Goal: Task Accomplishment & Management: Manage account settings

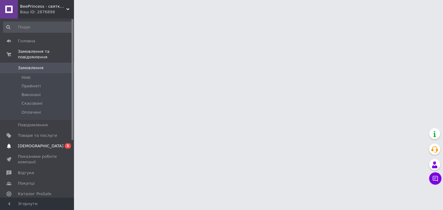
click at [25, 144] on span "[DEMOGRAPHIC_DATA]" at bounding box center [41, 146] width 46 height 6
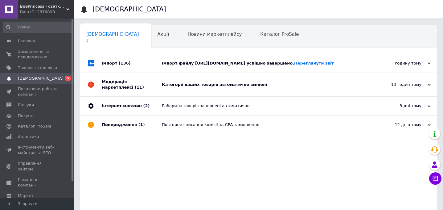
click at [187, 87] on div "Категорії ваших товарів автоматично змінені" at bounding box center [265, 85] width 207 height 6
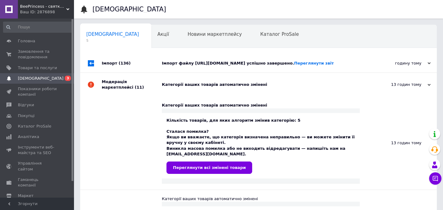
click at [195, 66] on div "Імпорт файлу [URL][DOMAIN_NAME] успішно завершено. Переглянути звіт" at bounding box center [265, 63] width 207 height 6
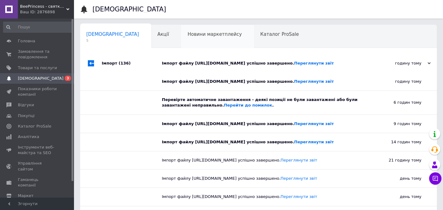
click at [193, 34] on span "Новини маркетплейсу" at bounding box center [215, 34] width 54 height 6
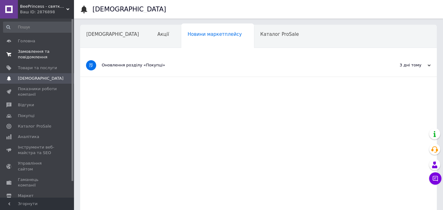
click at [31, 53] on span "Замовлення та повідомлення" at bounding box center [37, 54] width 39 height 11
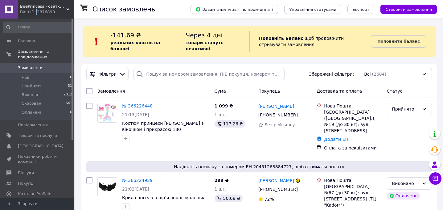
click at [35, 10] on div "Ваш ID: 2876898" at bounding box center [47, 12] width 54 height 6
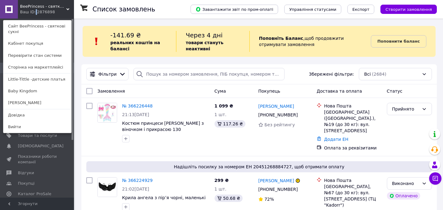
click at [30, 91] on link "Baby Kingdom" at bounding box center [37, 91] width 68 height 12
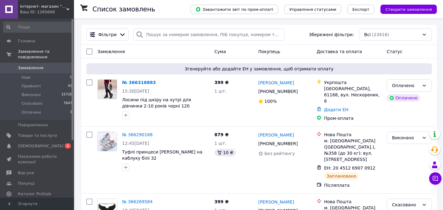
drag, startPoint x: 36, startPoint y: 144, endPoint x: 207, endPoint y: 70, distance: 186.1
click at [36, 144] on span "[DEMOGRAPHIC_DATA]" at bounding box center [41, 146] width 46 height 6
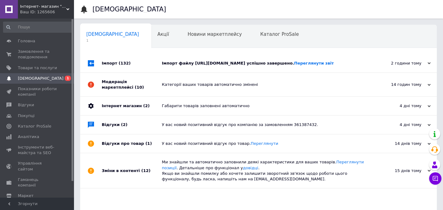
click at [176, 66] on div "Імпорт файлу [URL][DOMAIN_NAME] успішно завершено. Переглянути звіт" at bounding box center [265, 63] width 207 height 6
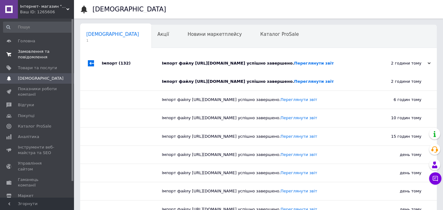
click at [32, 59] on span "Замовлення та повідомлення" at bounding box center [37, 54] width 39 height 11
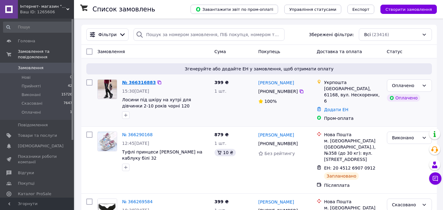
click at [137, 85] on link "№ 366316883" at bounding box center [139, 82] width 34 height 5
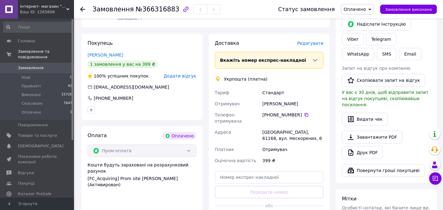
scroll to position [117, 0]
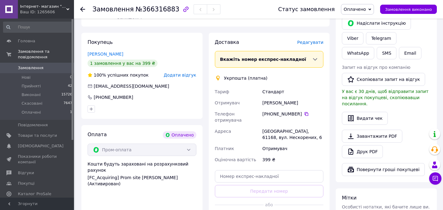
click at [314, 40] on span "Редагувати" at bounding box center [310, 42] width 26 height 5
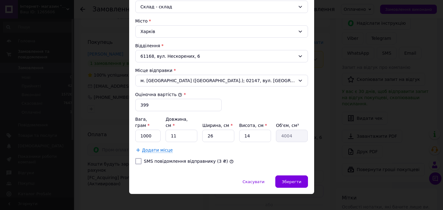
scroll to position [176, 0]
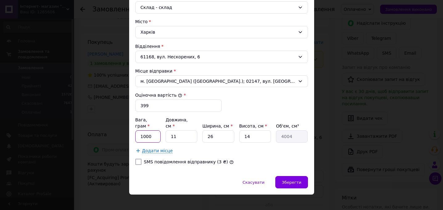
click at [154, 132] on input "1000" at bounding box center [148, 136] width 26 height 12
type input "100"
click at [291, 176] on div "Зберегти" at bounding box center [291, 182] width 32 height 12
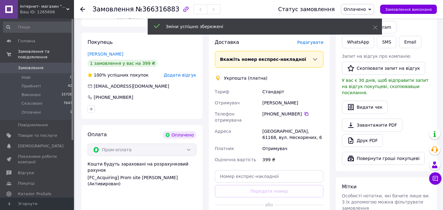
click at [310, 40] on span "Редагувати" at bounding box center [310, 42] width 26 height 5
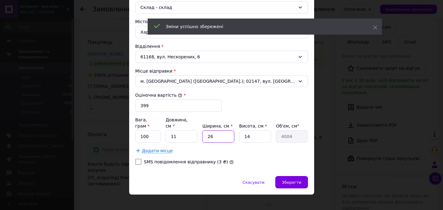
click at [220, 130] on input "26" at bounding box center [218, 136] width 32 height 12
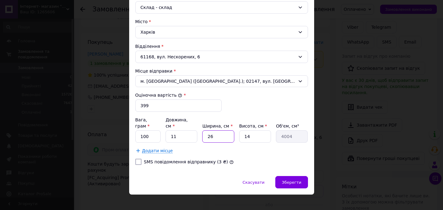
type input "2"
type input "308"
type input "2"
click at [296, 180] on span "Зберегти" at bounding box center [291, 182] width 19 height 5
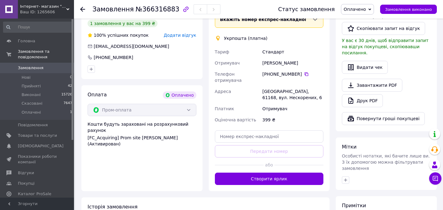
scroll to position [164, 0]
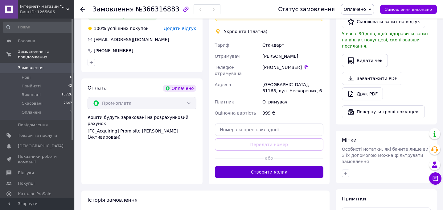
click at [269, 166] on button "Створити ярлик" at bounding box center [269, 172] width 109 height 12
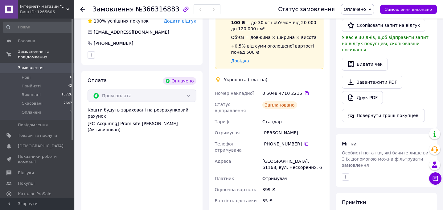
scroll to position [171, 0]
